Goal: Check status

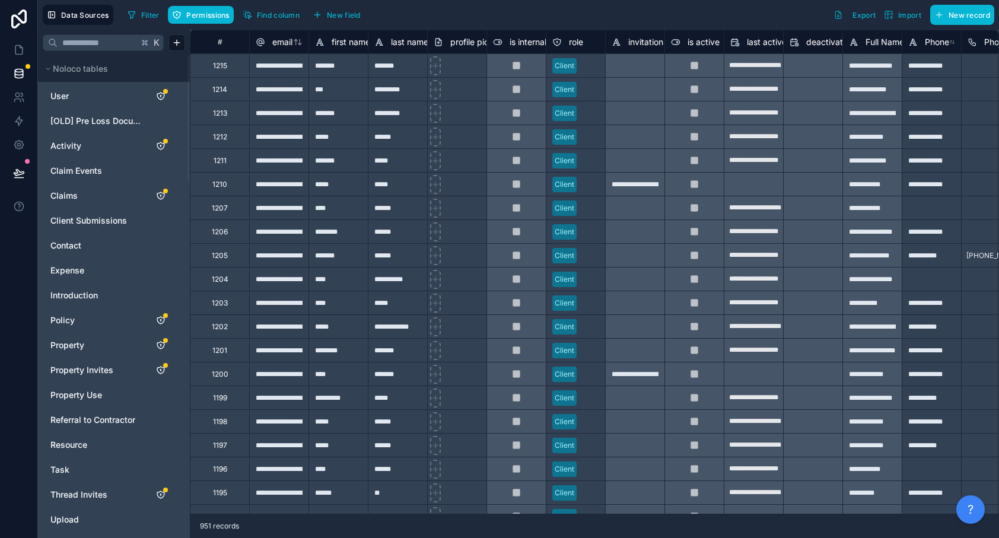
click at [308, 219] on div "**********" at bounding box center [278, 208] width 59 height 24
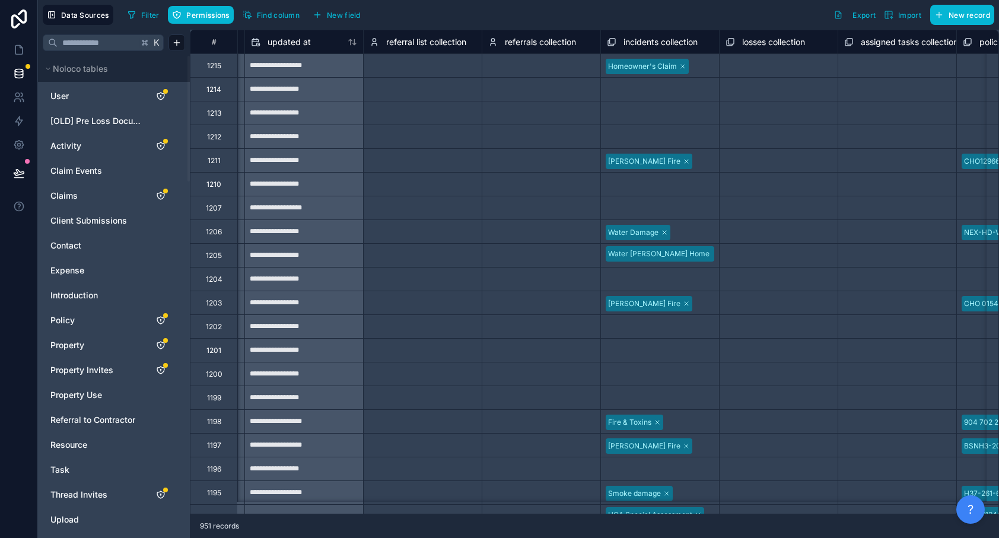
scroll to position [0, 8430]
